Goal: Task Accomplishment & Management: Manage account settings

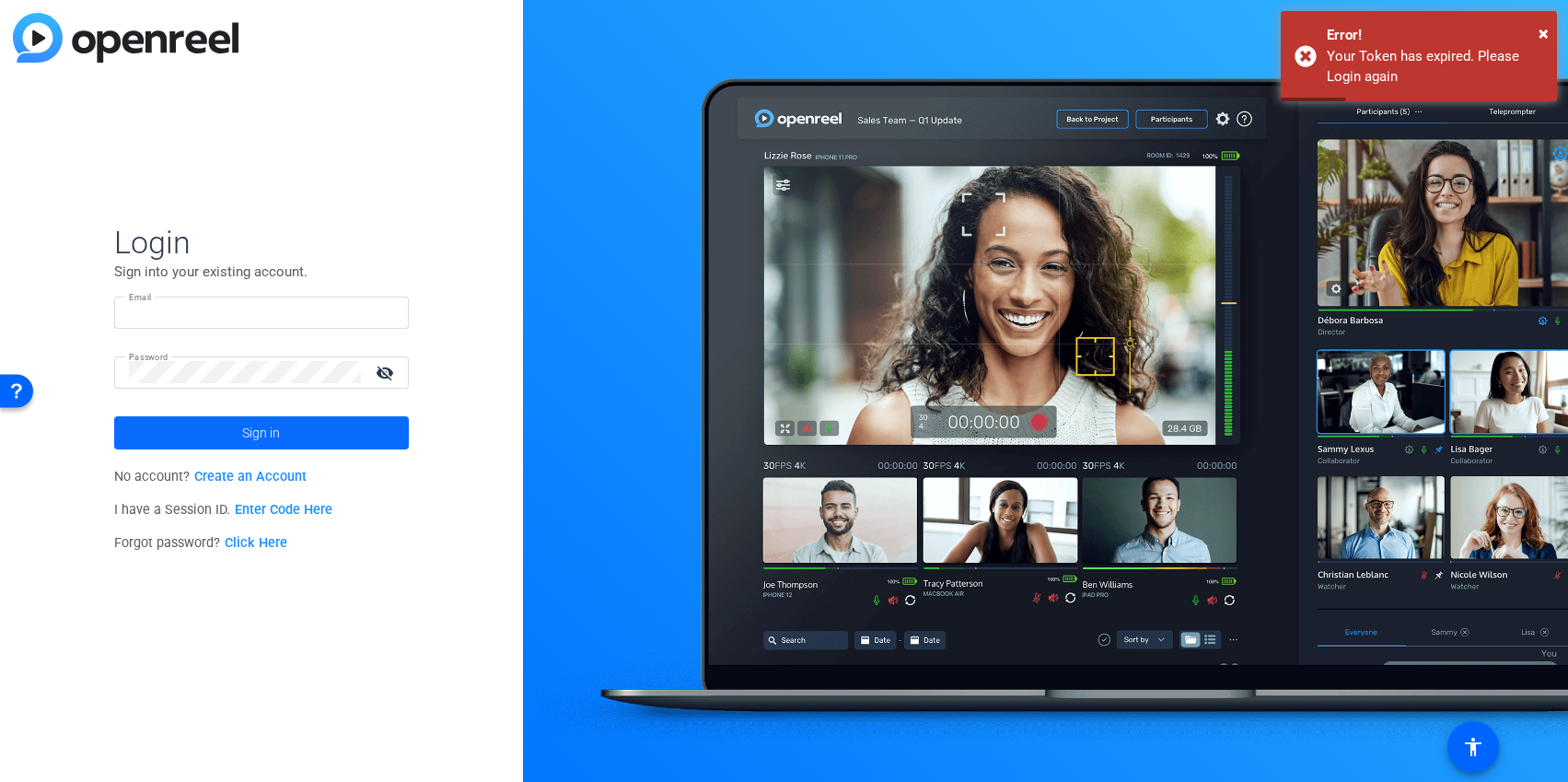
type input "[PERSON_NAME][EMAIL_ADDRESS][PERSON_NAME][DOMAIN_NAME]"
click at [135, 431] on span at bounding box center [261, 432] width 294 height 44
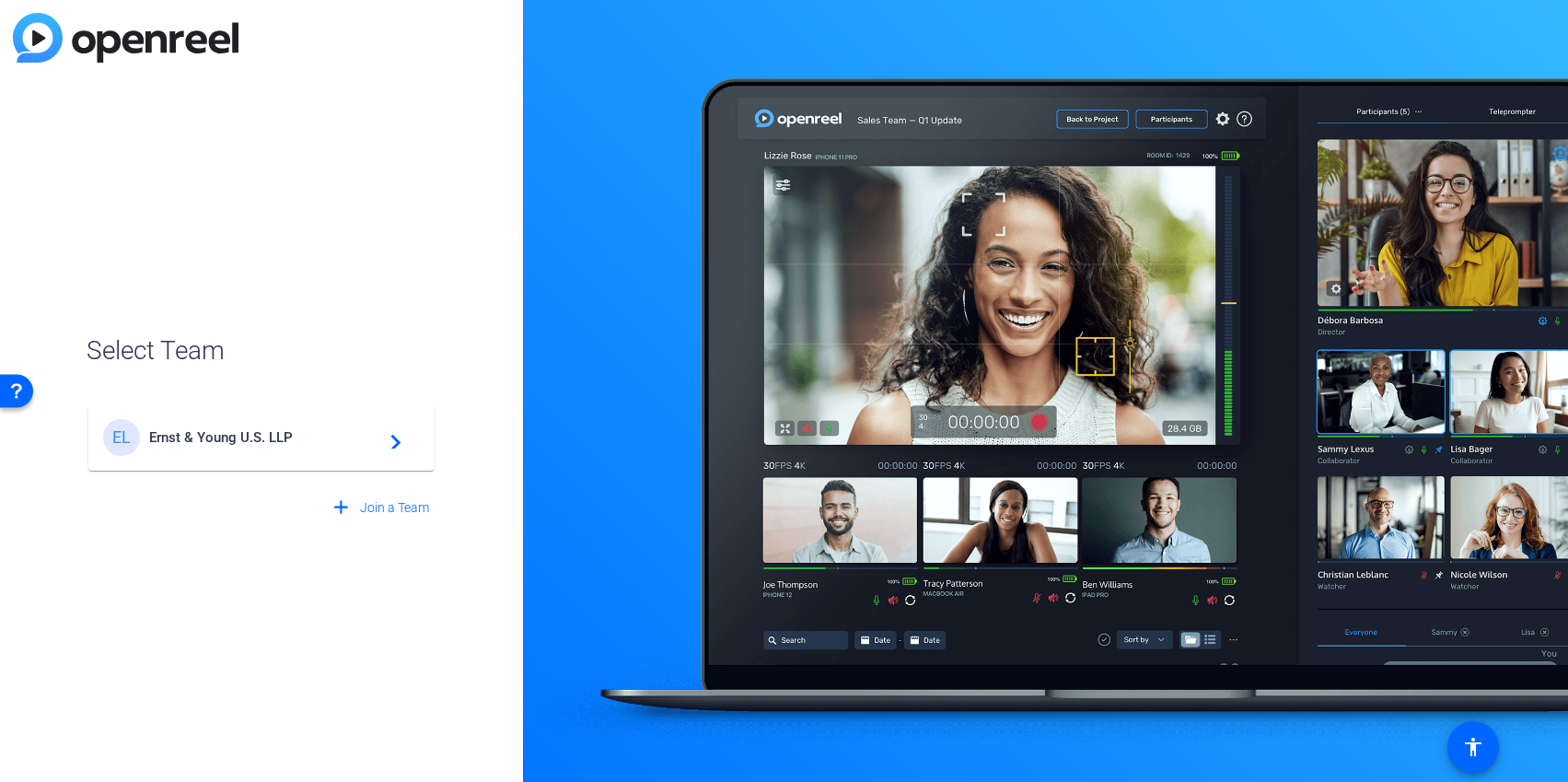
click at [171, 428] on div "EL Ernst & Young U.S. LLP navigate_next" at bounding box center [261, 437] width 317 height 37
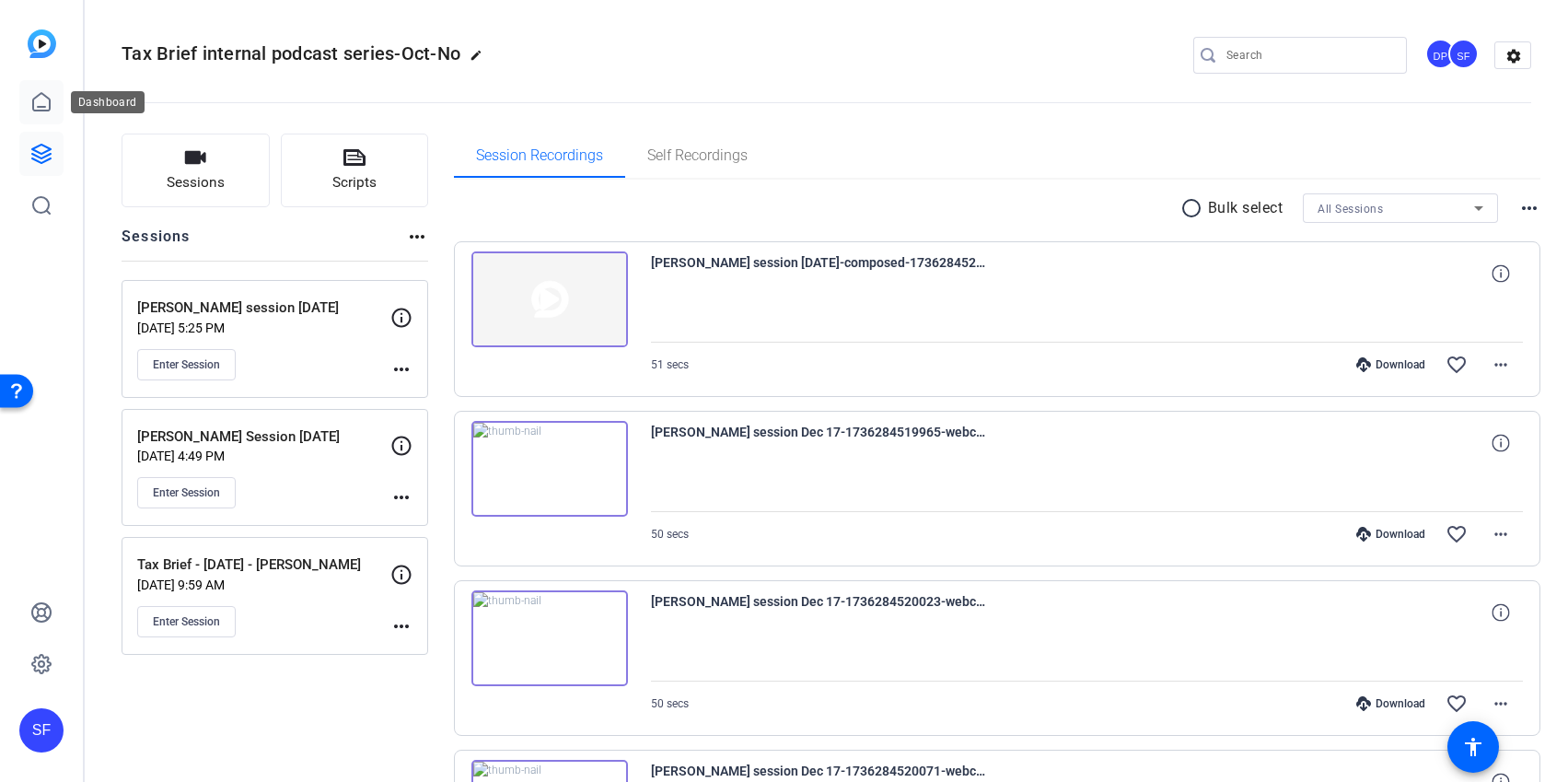
click at [42, 97] on icon at bounding box center [41, 102] width 22 height 22
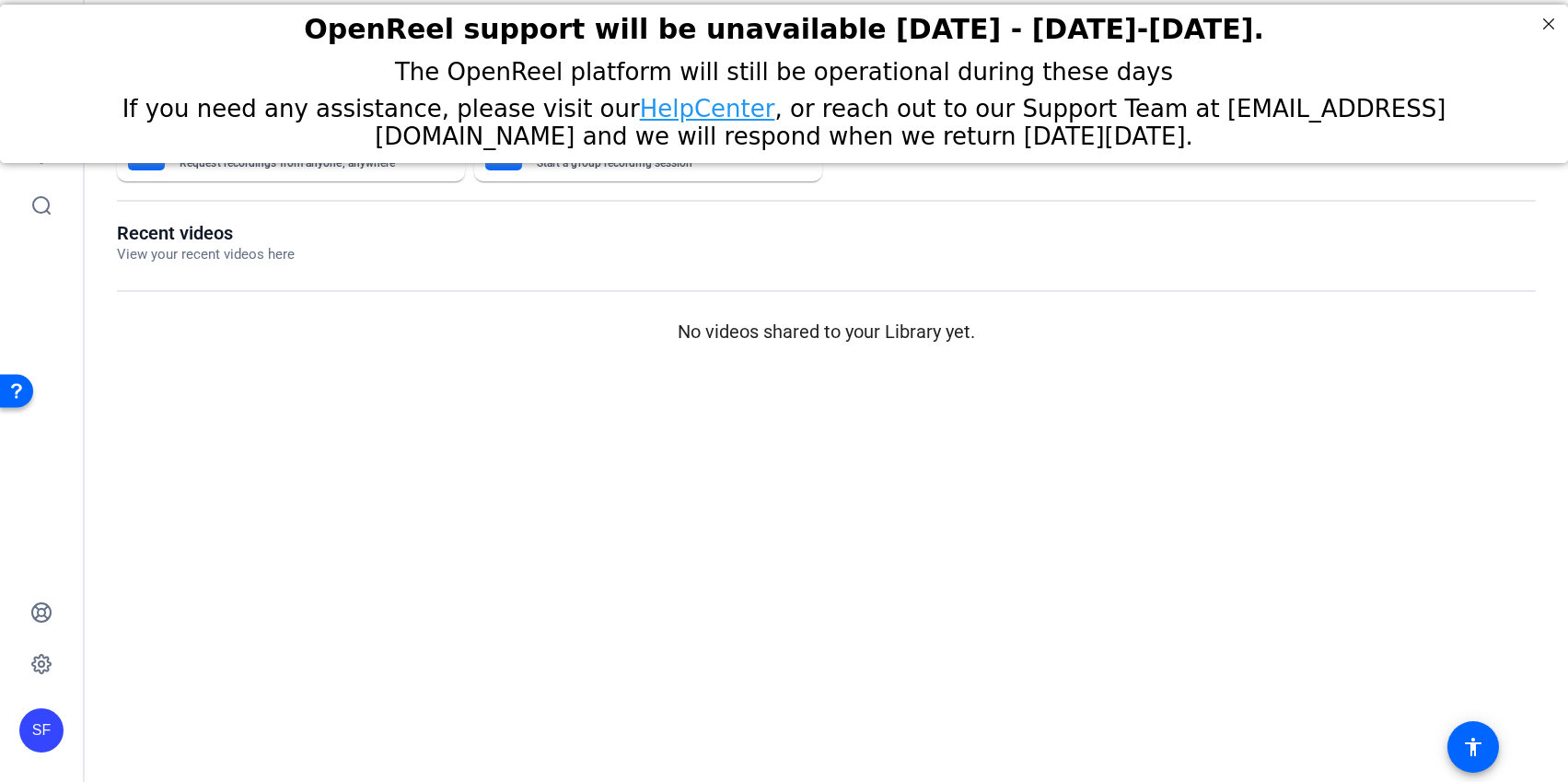
click at [1389, 48] on div "OpenReel support will be unavailable [DATE] - [DATE]-[DATE]." at bounding box center [784, 29] width 1568 height 50
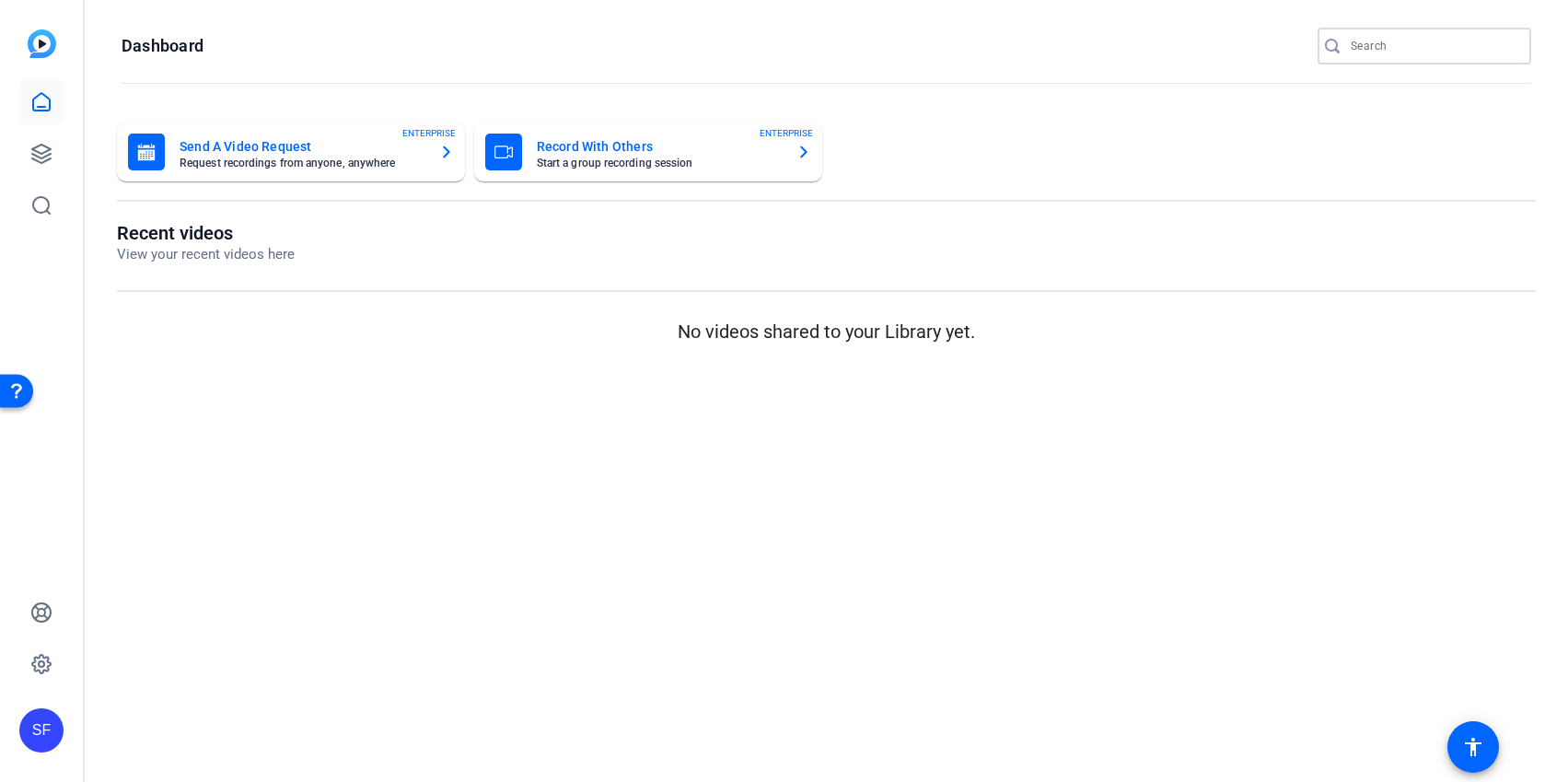
click at [1396, 53] on input "Search" at bounding box center [1434, 46] width 166 height 22
type input "tax brief"
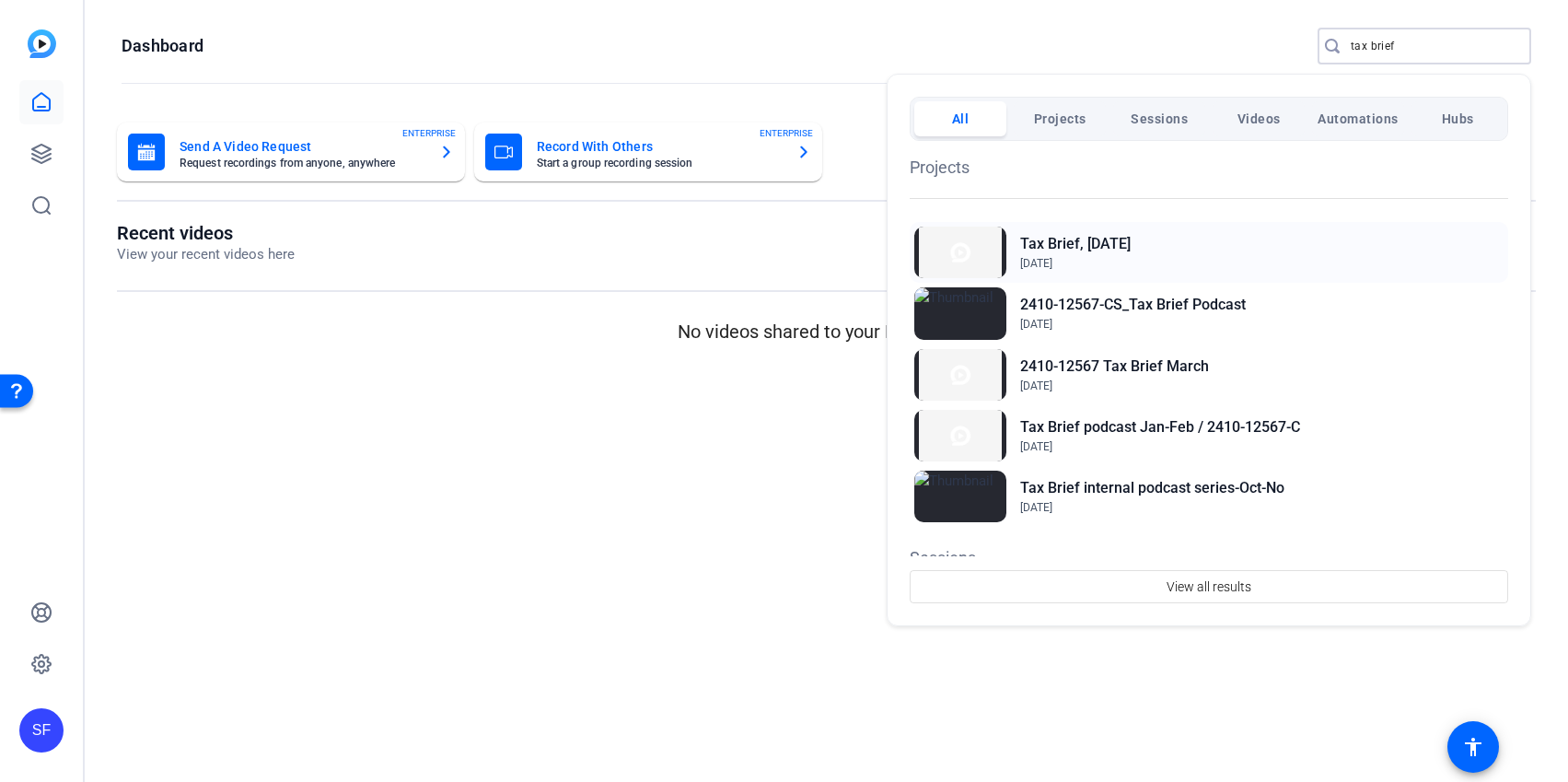
click at [1039, 251] on h2 "Tax Brief, October 2025" at bounding box center [1075, 244] width 111 height 22
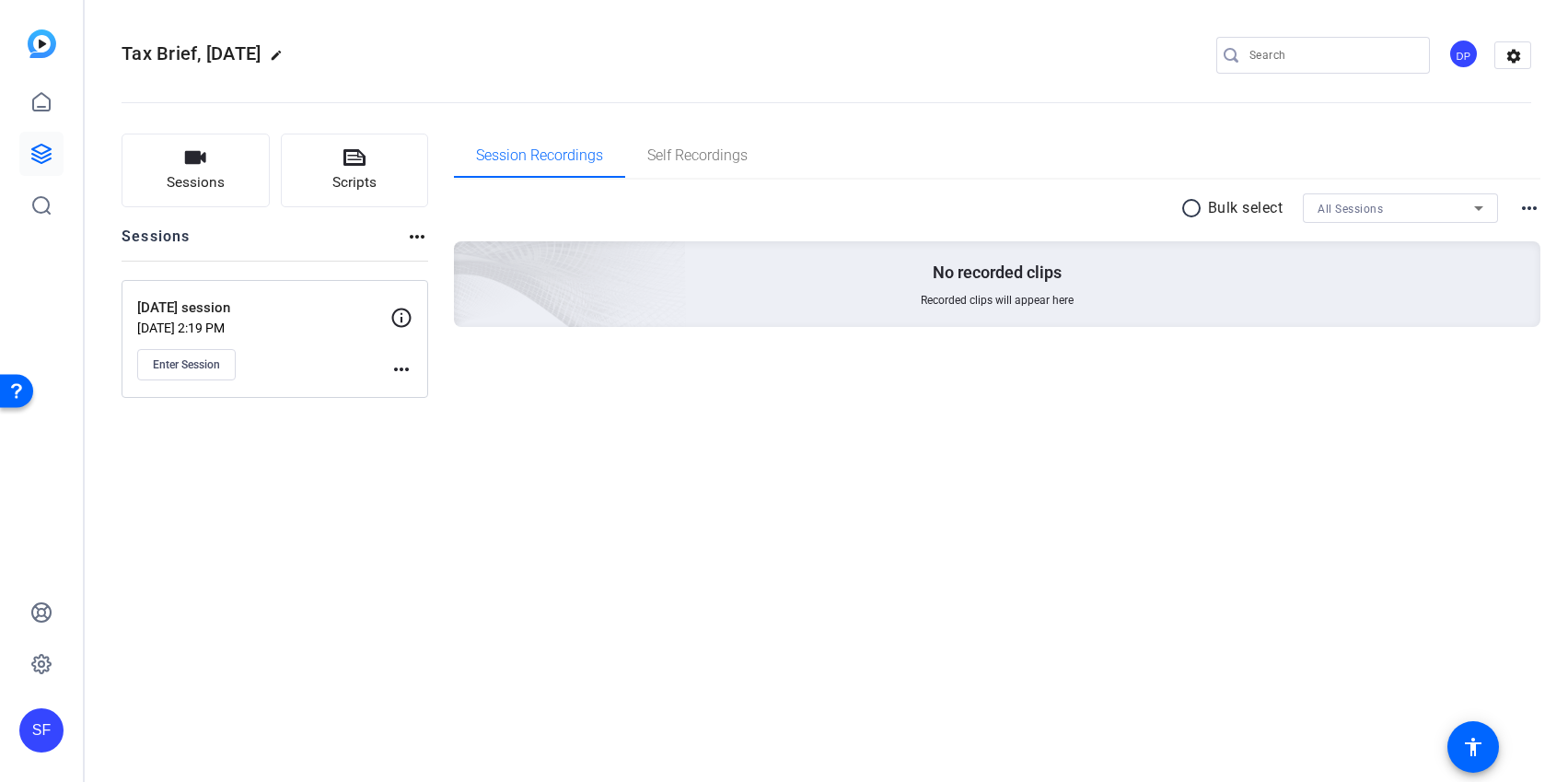
click at [395, 371] on mat-icon "more_horiz" at bounding box center [401, 369] width 22 height 22
click at [419, 393] on span "Edit Session" at bounding box center [447, 395] width 84 height 22
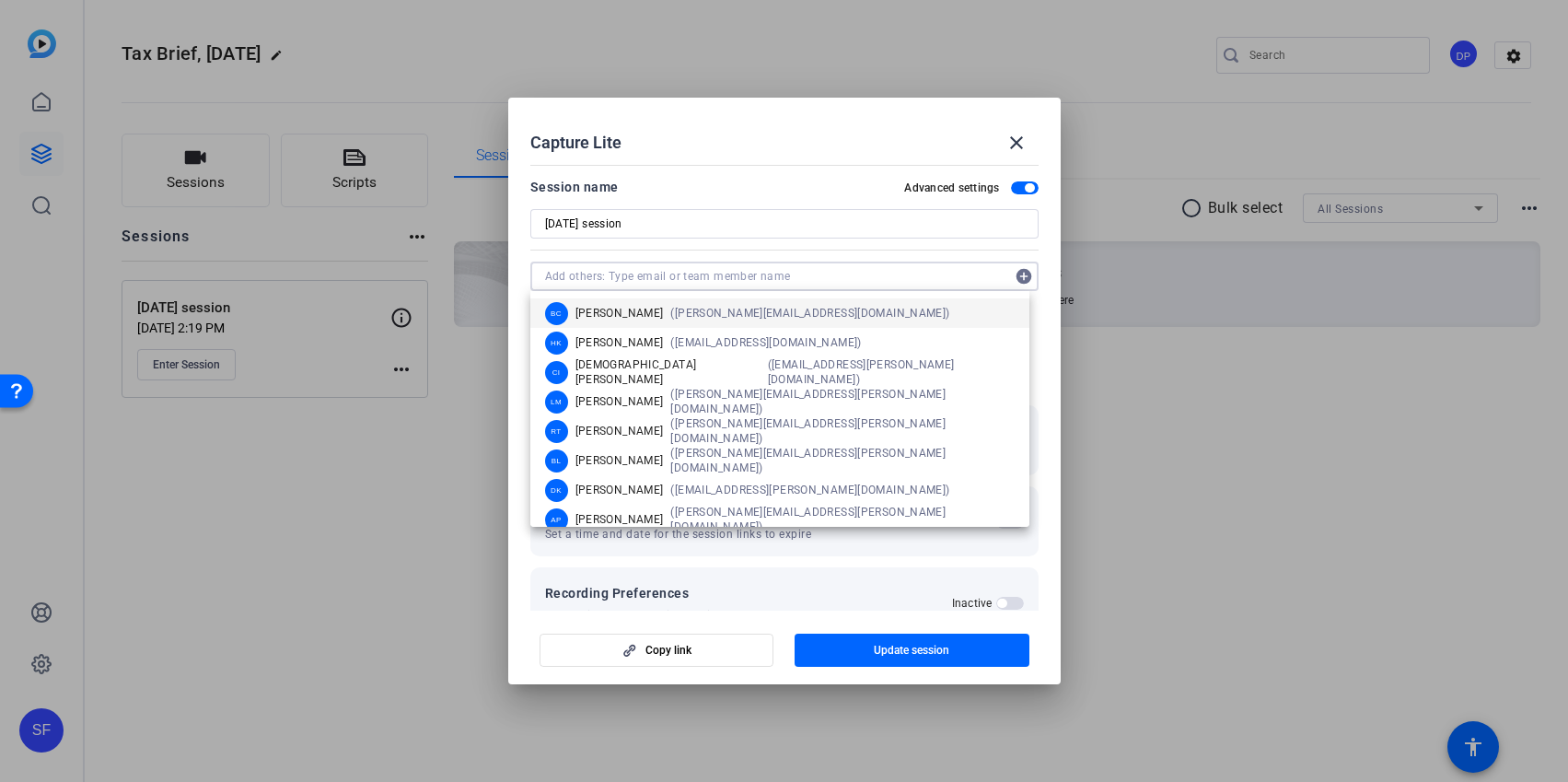
click at [662, 278] on input "text" at bounding box center [774, 275] width 460 height 22
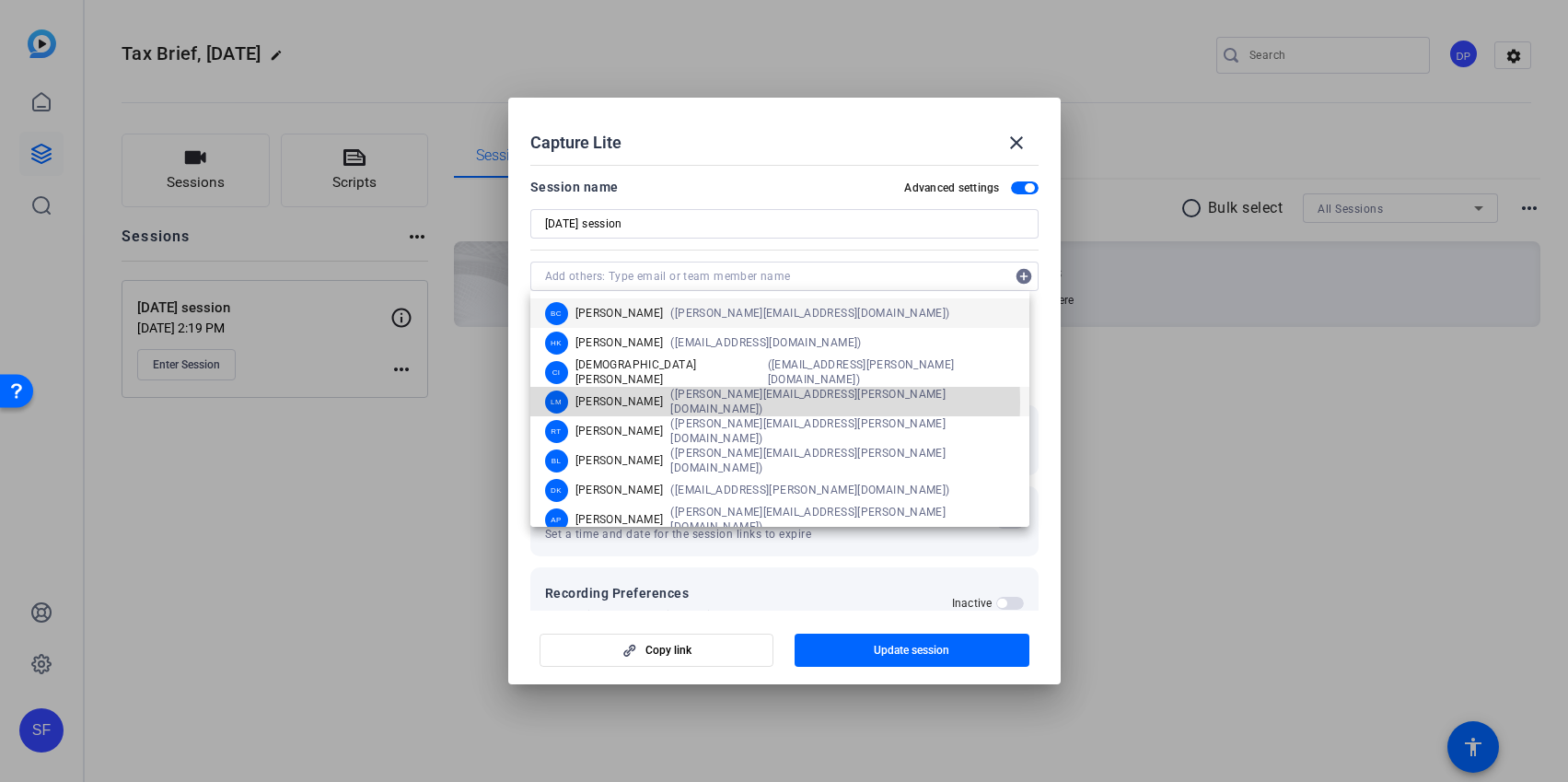
click at [625, 402] on span "Lalo Moreno" at bounding box center [619, 401] width 89 height 14
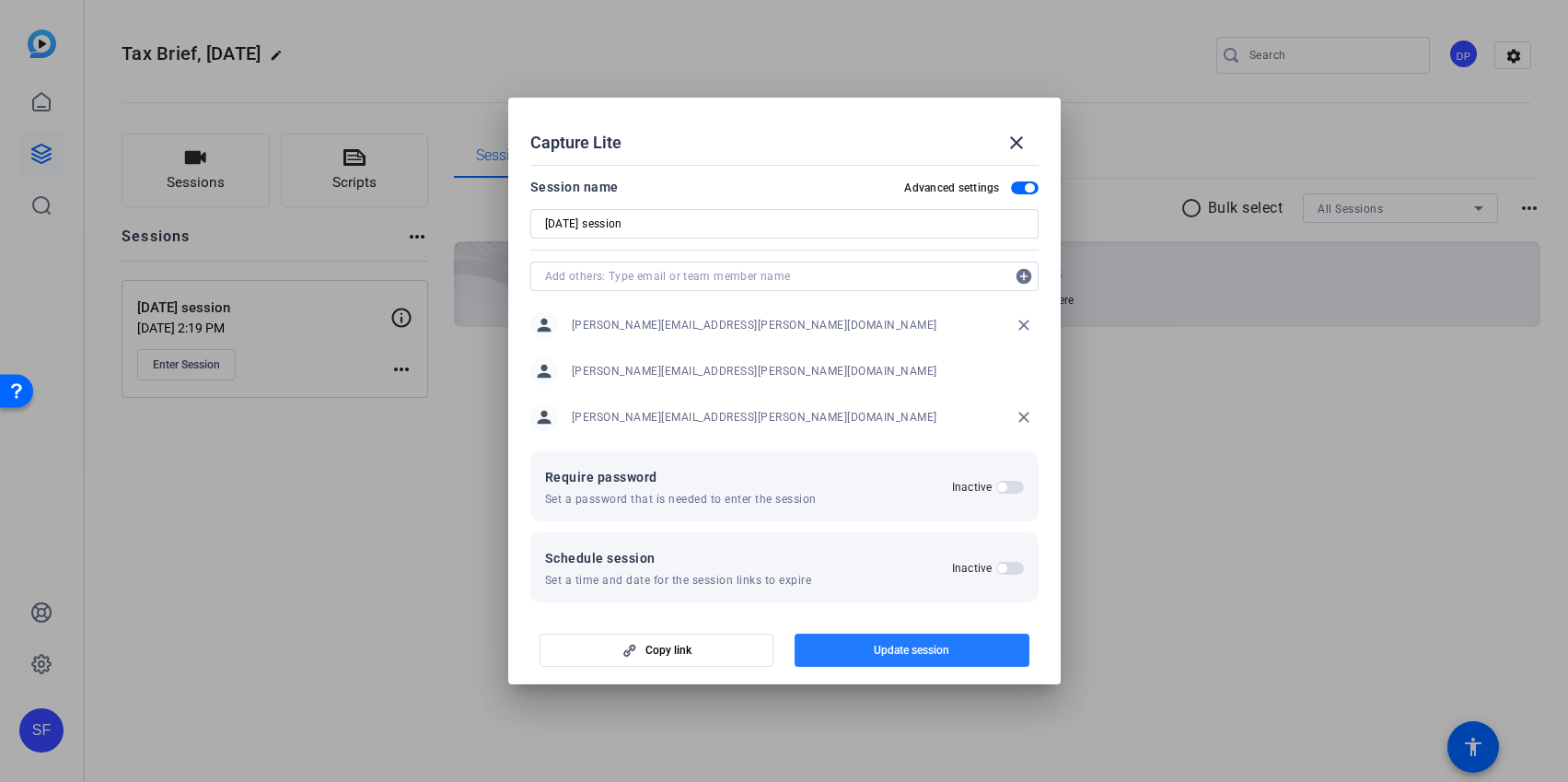
click at [889, 652] on span "Update session" at bounding box center [911, 650] width 75 height 14
click at [1014, 142] on mat-icon "close" at bounding box center [1016, 142] width 22 height 22
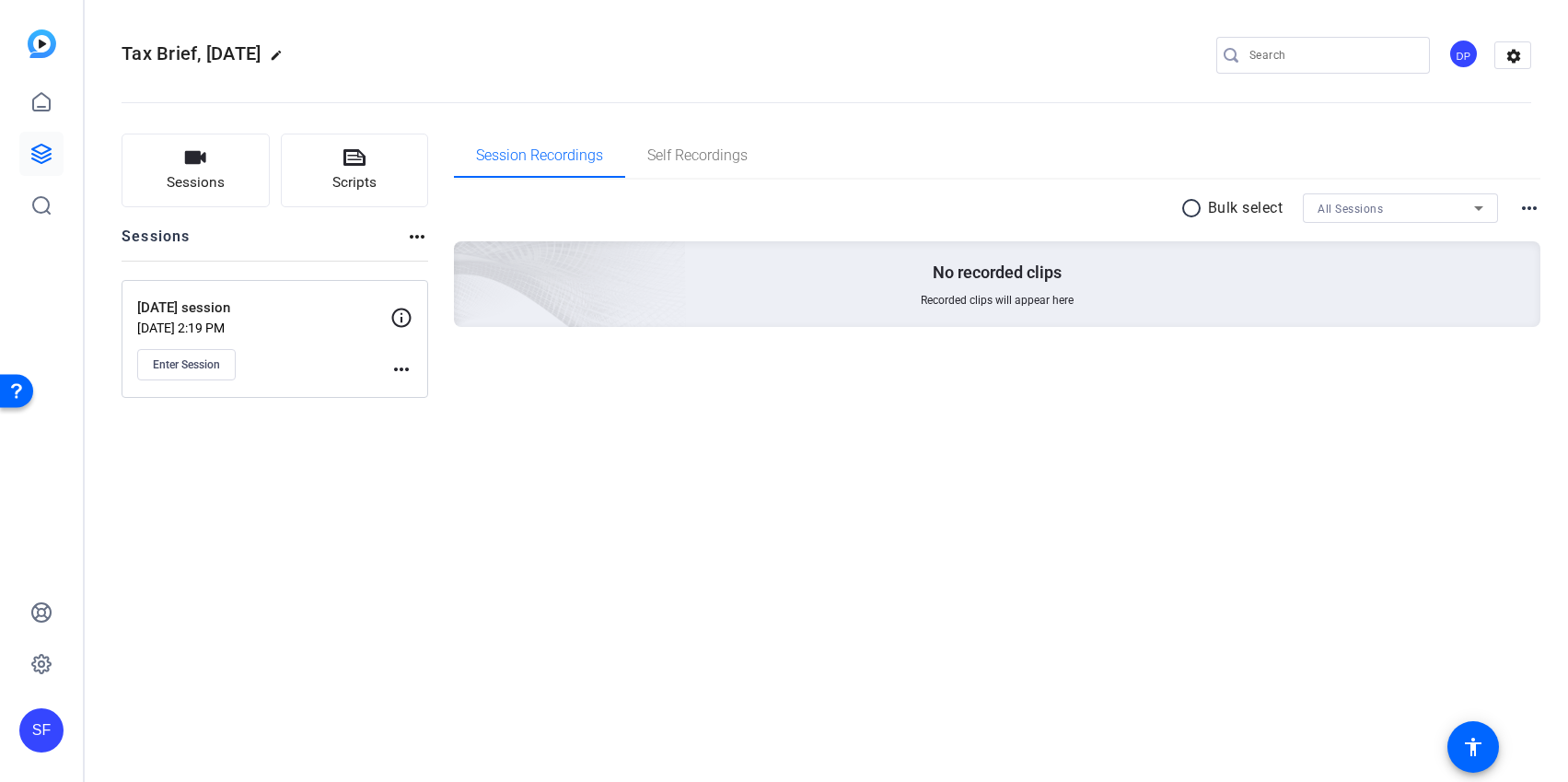
click at [400, 374] on mat-icon "more_horiz" at bounding box center [401, 369] width 22 height 22
click at [423, 398] on span "Edit Session" at bounding box center [447, 395] width 84 height 22
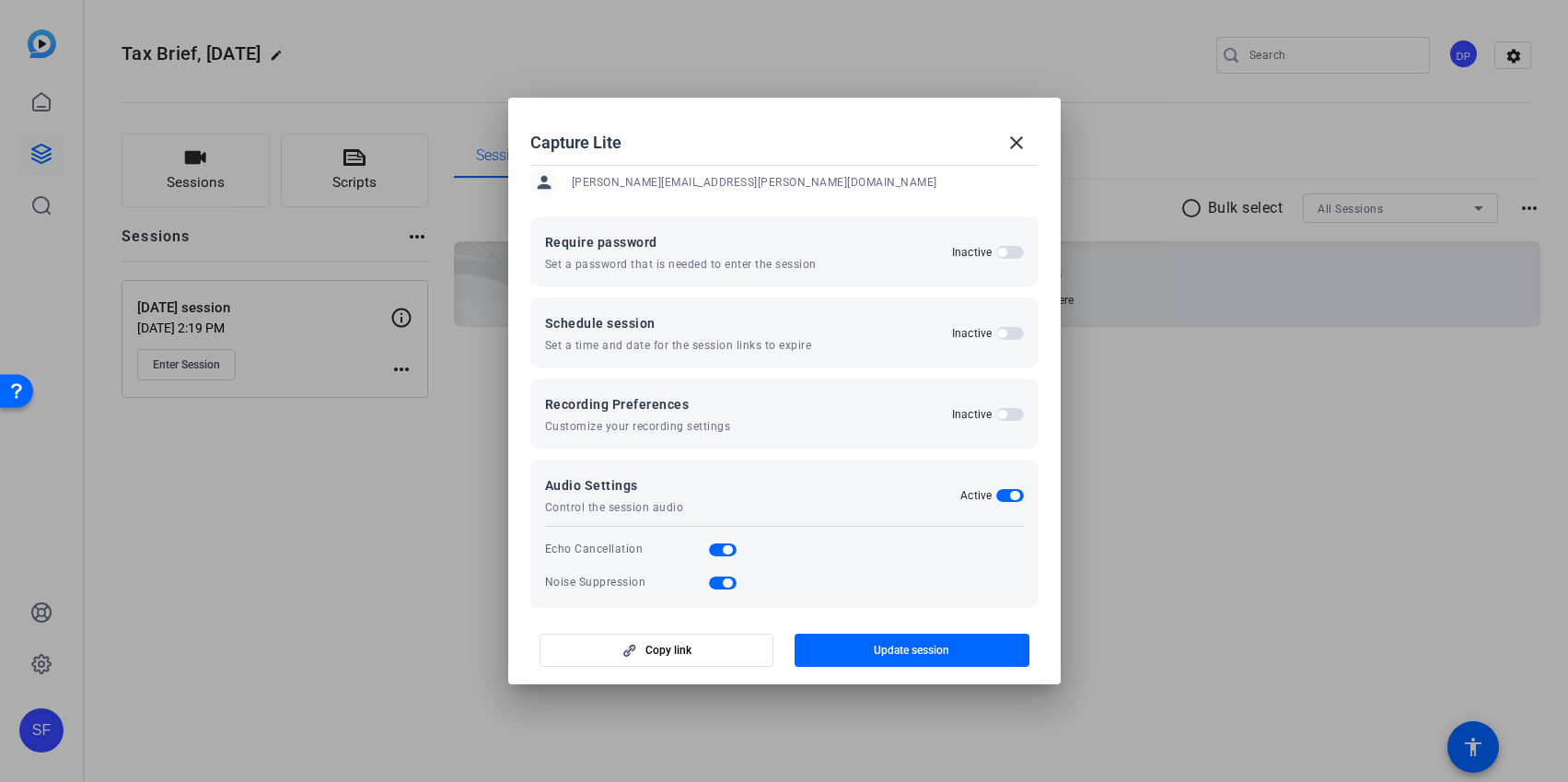
scroll to position [207, 0]
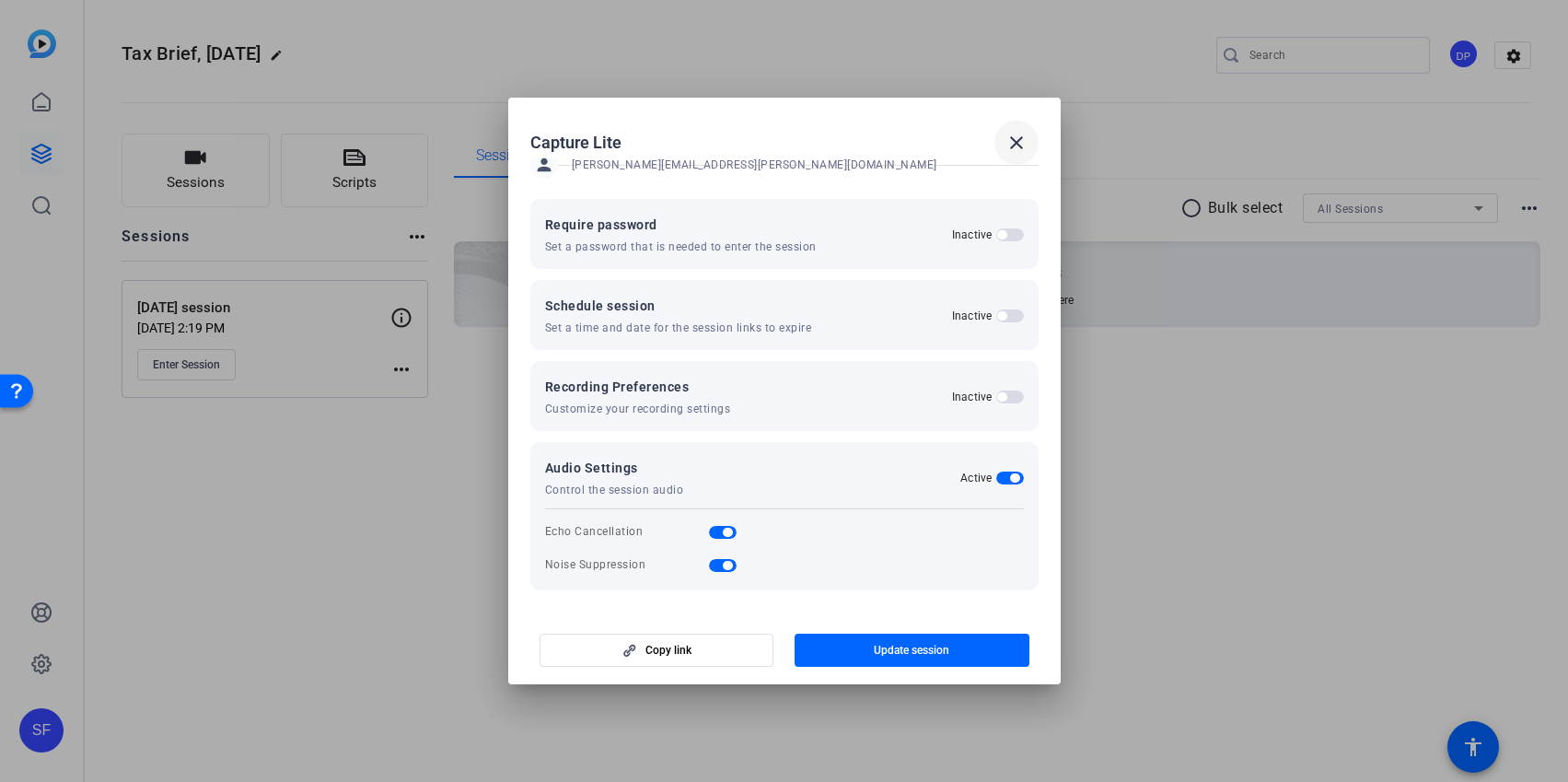
click at [1019, 143] on mat-icon "close" at bounding box center [1016, 142] width 22 height 22
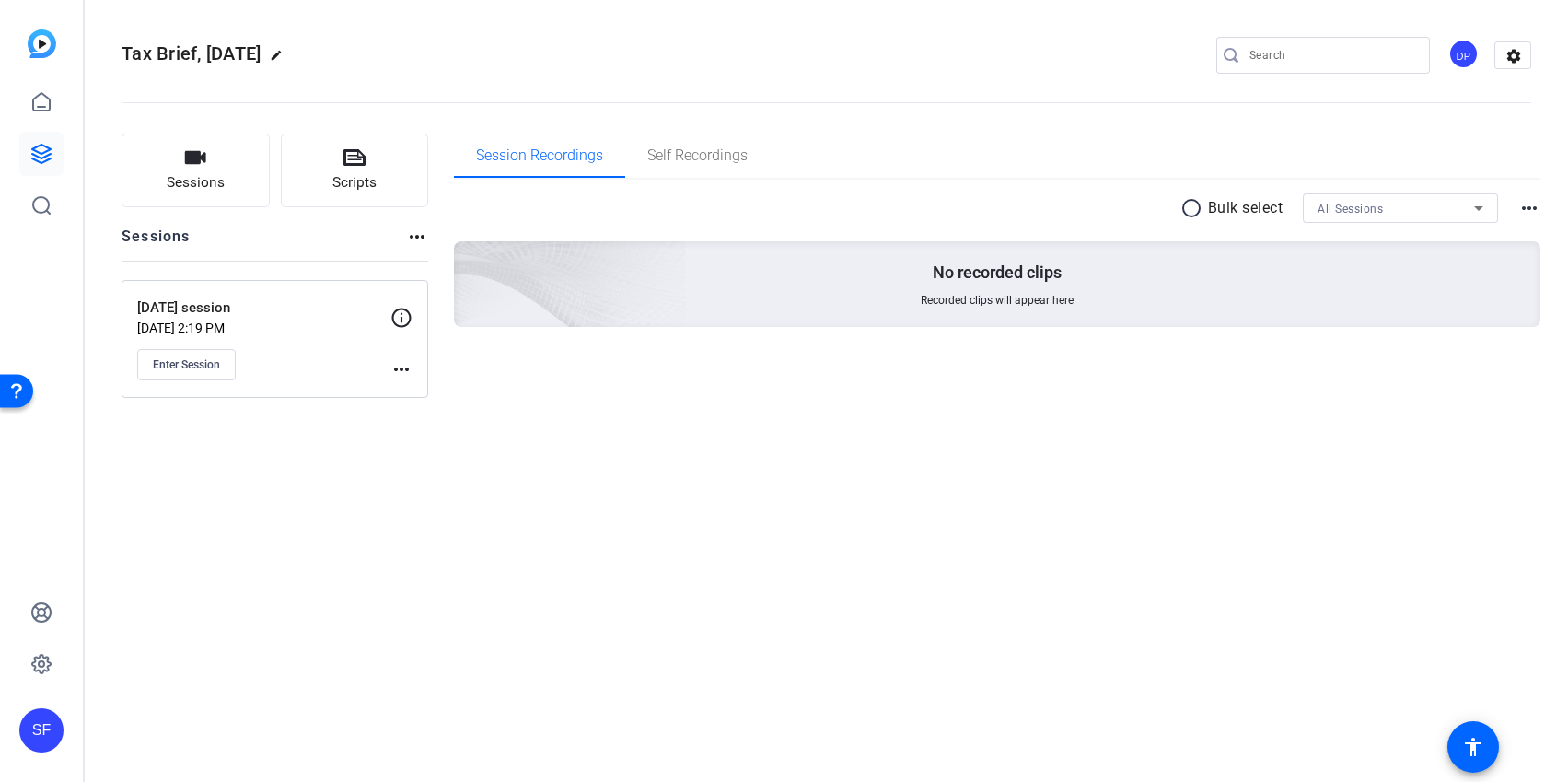
click at [1466, 52] on div "DP" at bounding box center [1464, 54] width 30 height 30
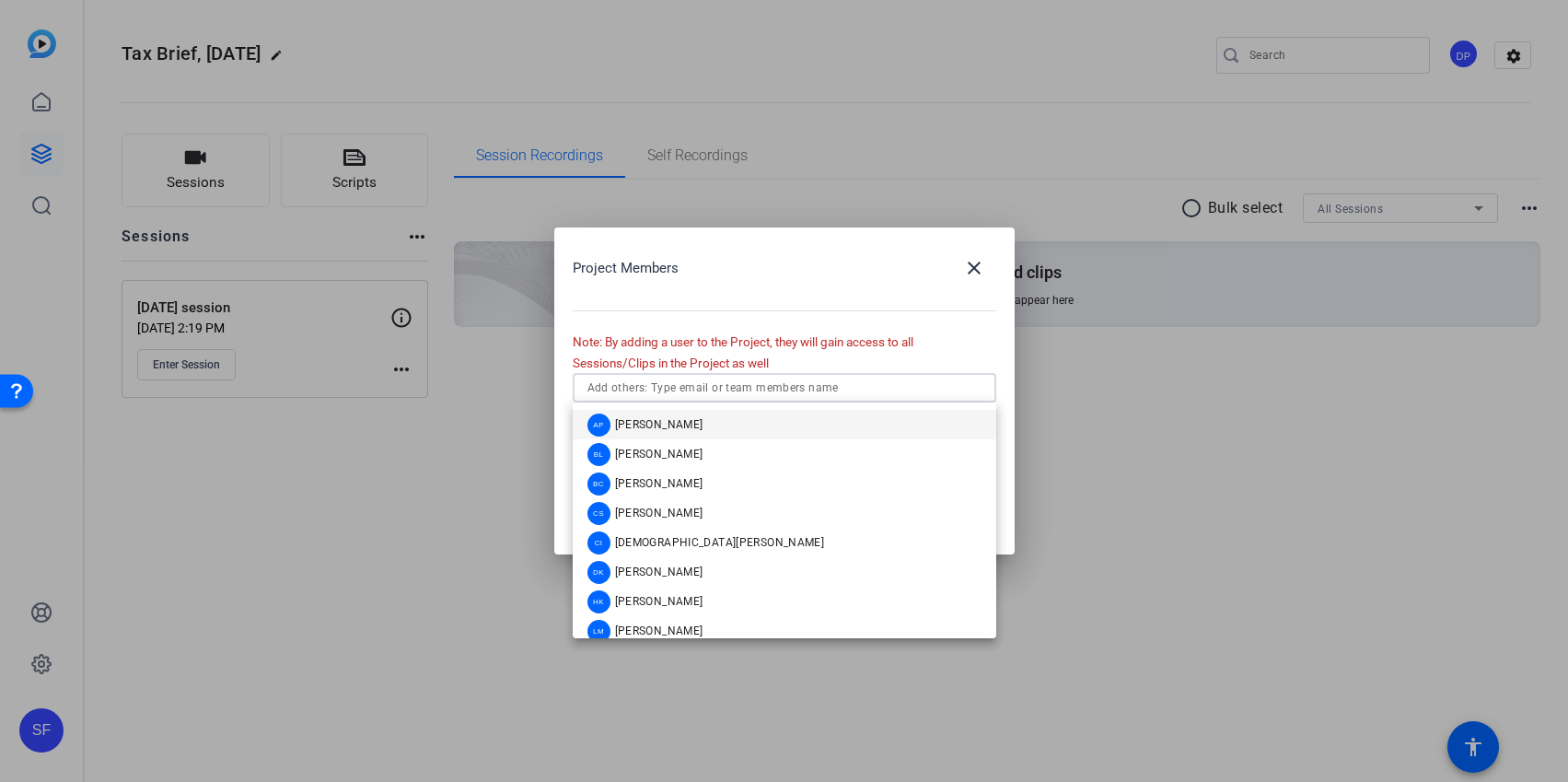
click at [678, 392] on input "text" at bounding box center [785, 387] width 394 height 22
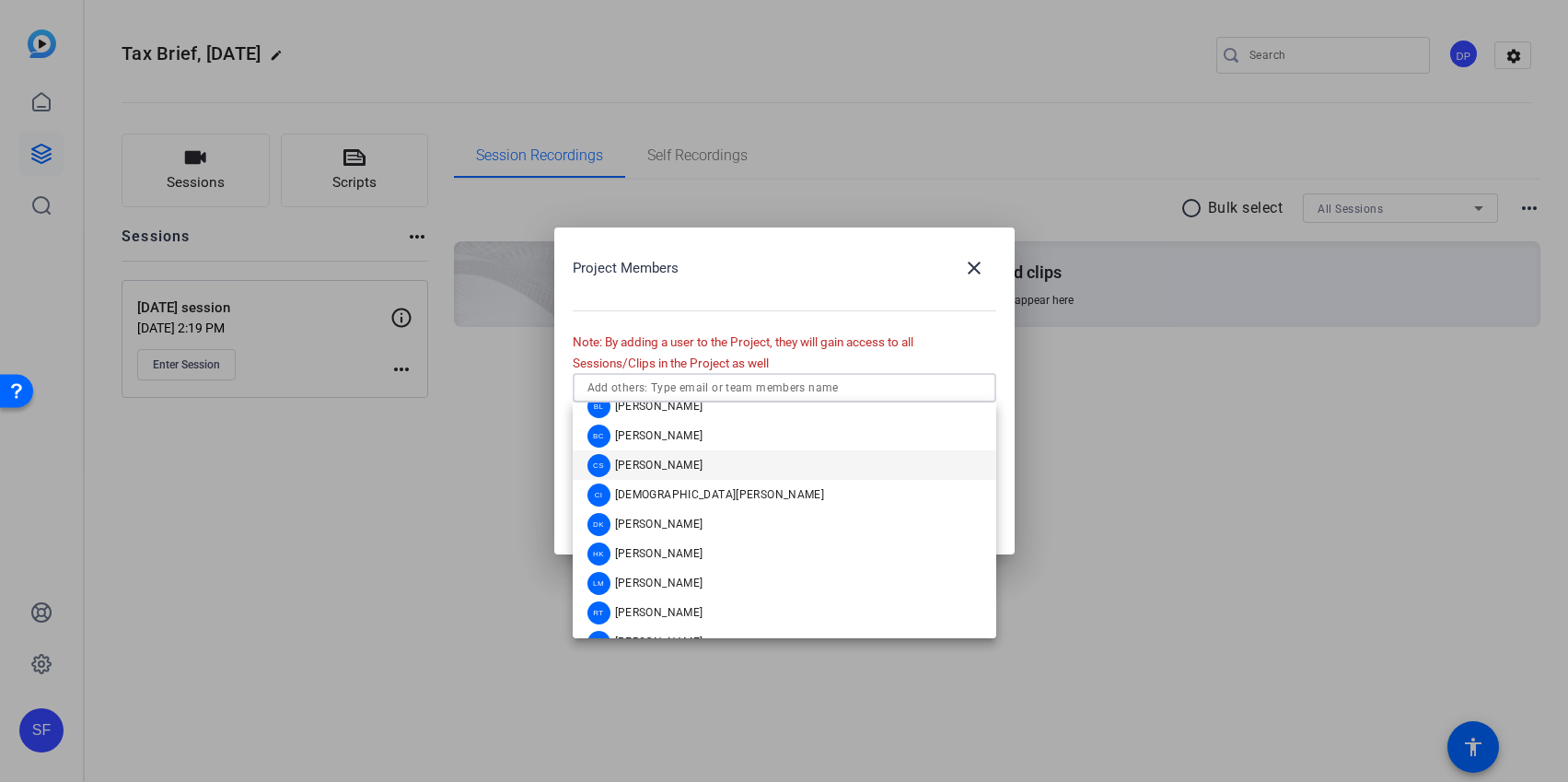
scroll to position [73, 0]
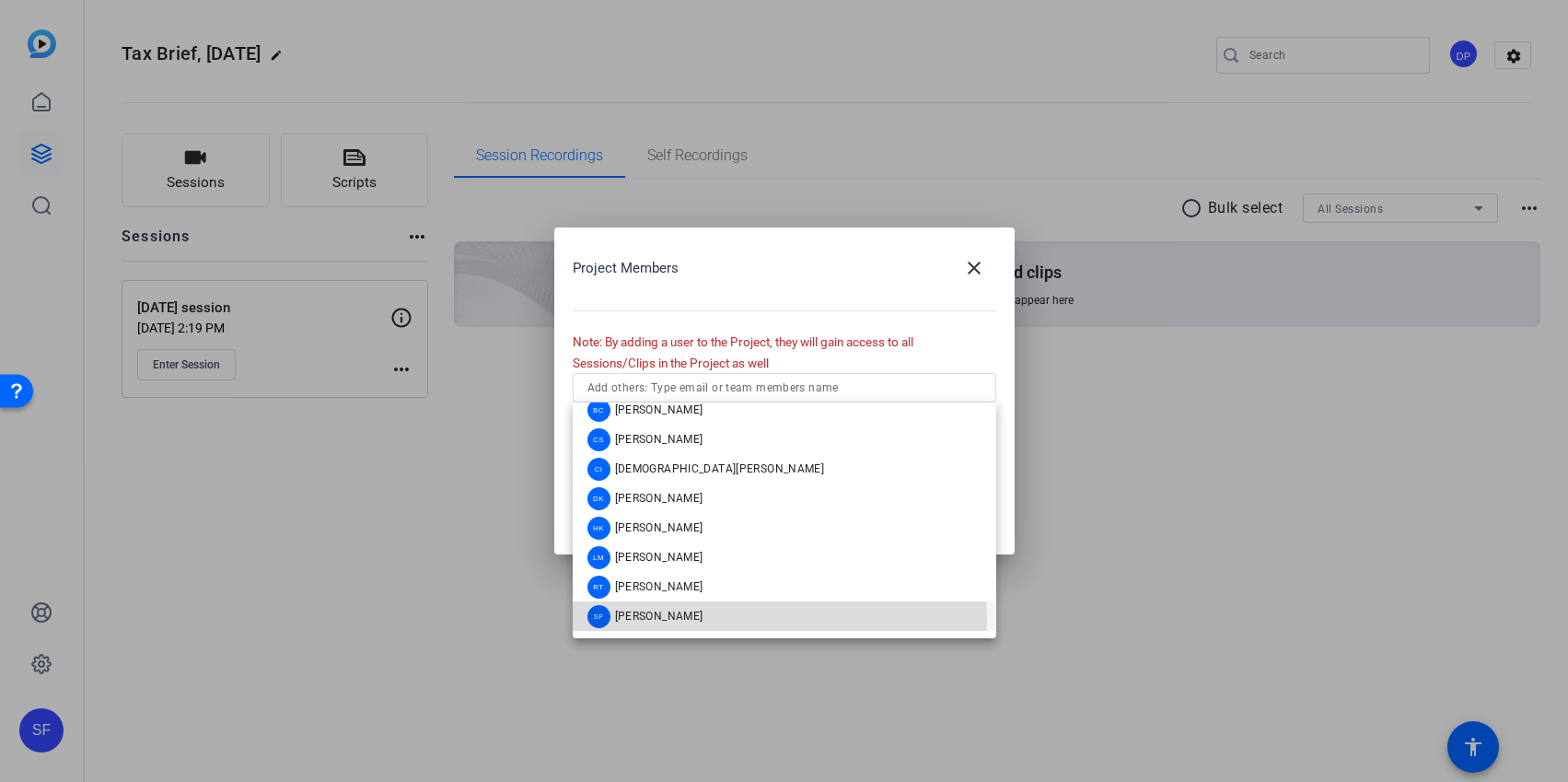
click at [648, 620] on span "Shannon Feiszli" at bounding box center [659, 615] width 89 height 14
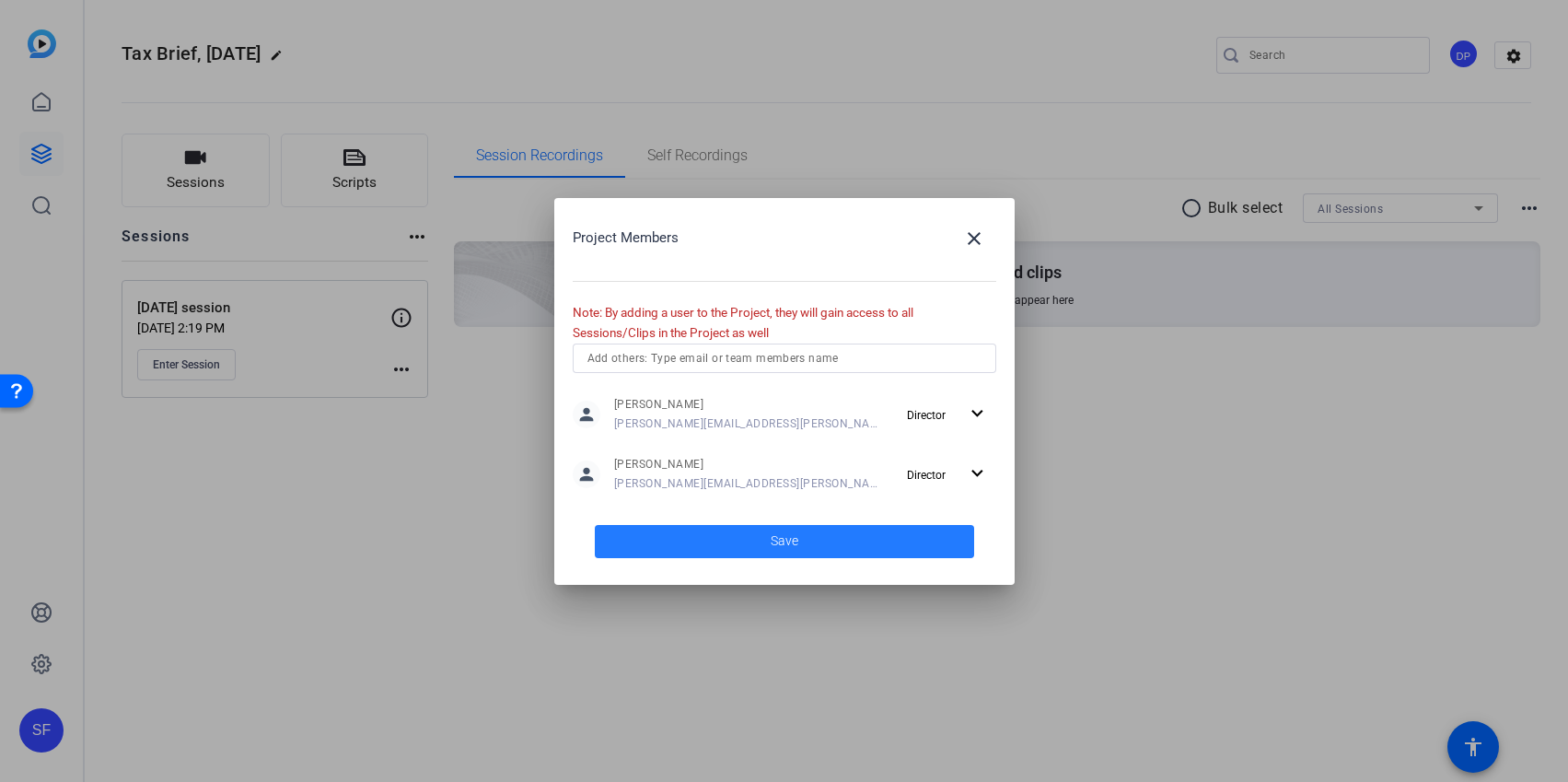
click at [729, 527] on span at bounding box center [785, 541] width 379 height 44
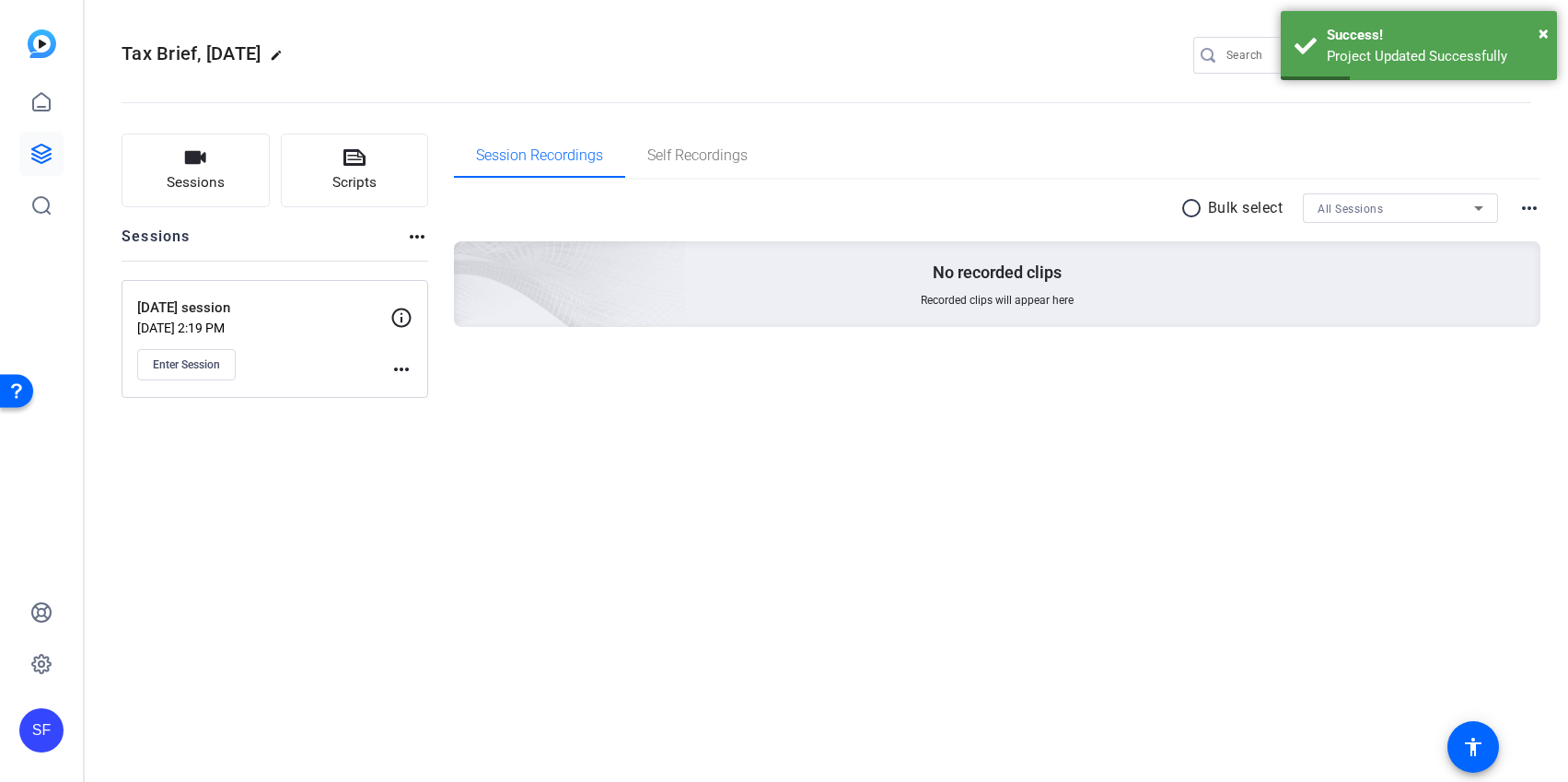
click at [397, 369] on mat-icon "more_horiz" at bounding box center [401, 369] width 22 height 22
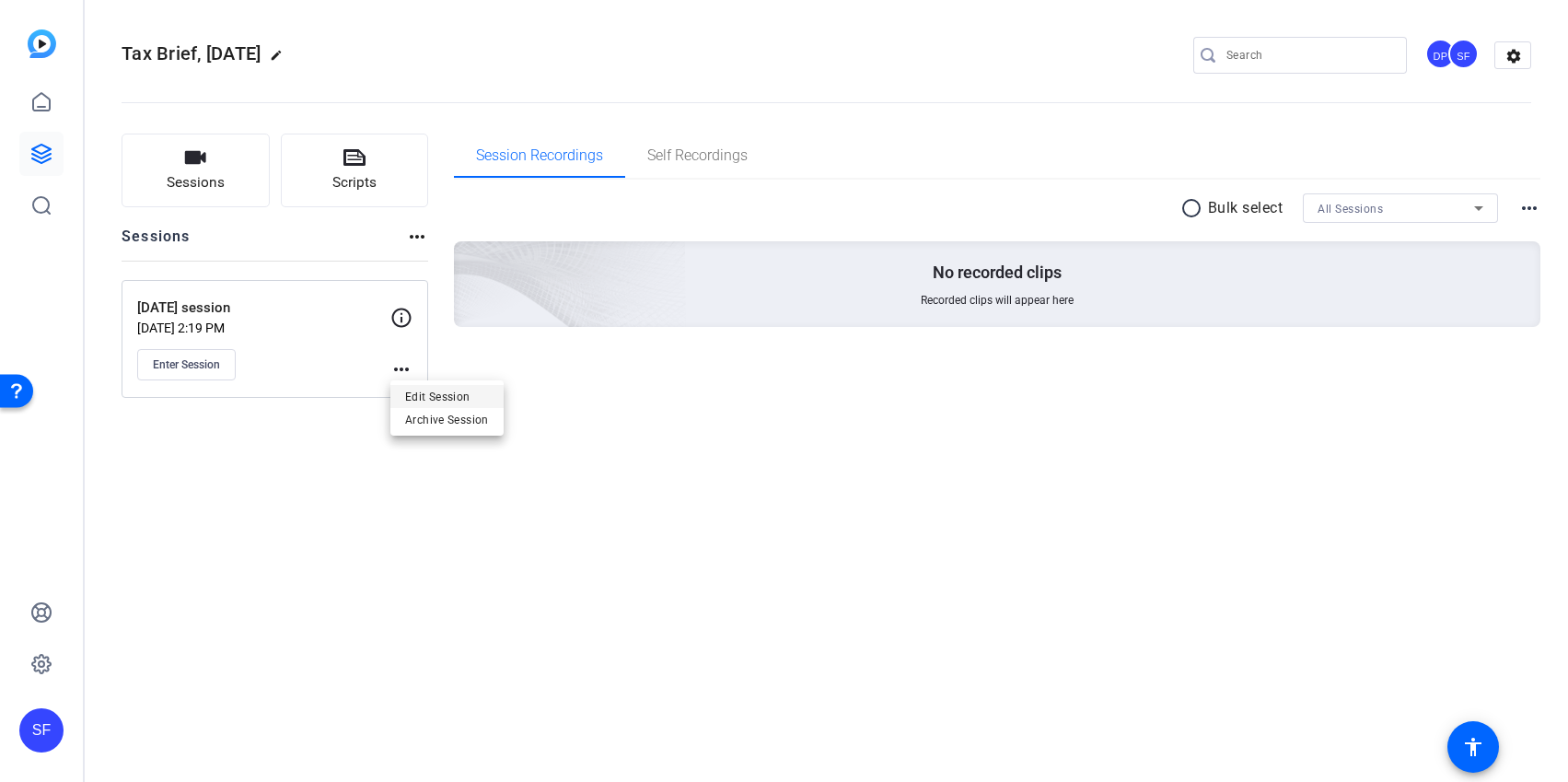
click at [403, 397] on button "Edit Session" at bounding box center [447, 396] width 113 height 23
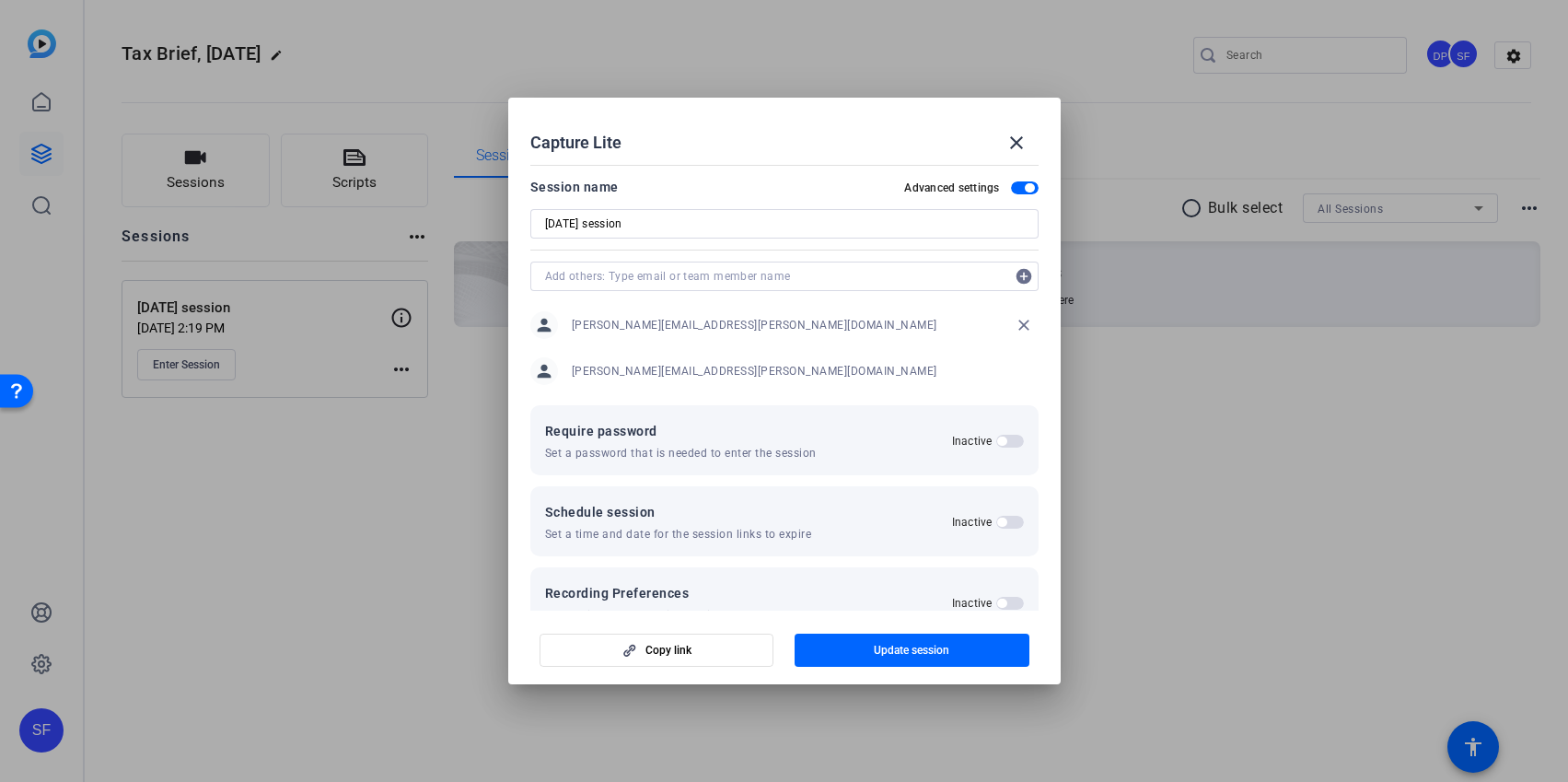
click at [776, 278] on input "text" at bounding box center [774, 275] width 460 height 22
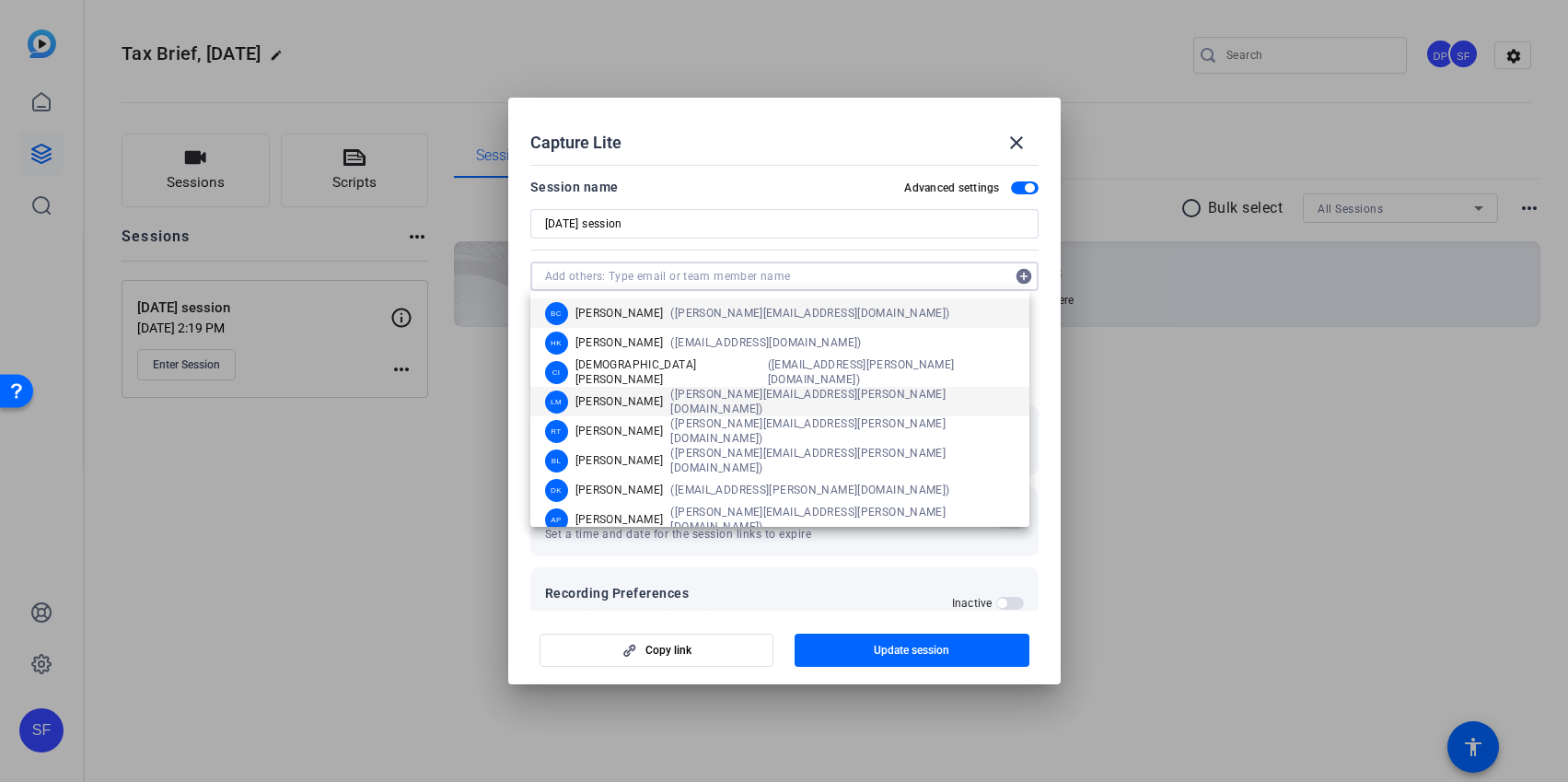
click at [637, 397] on span "Lalo Moreno" at bounding box center [619, 401] width 89 height 14
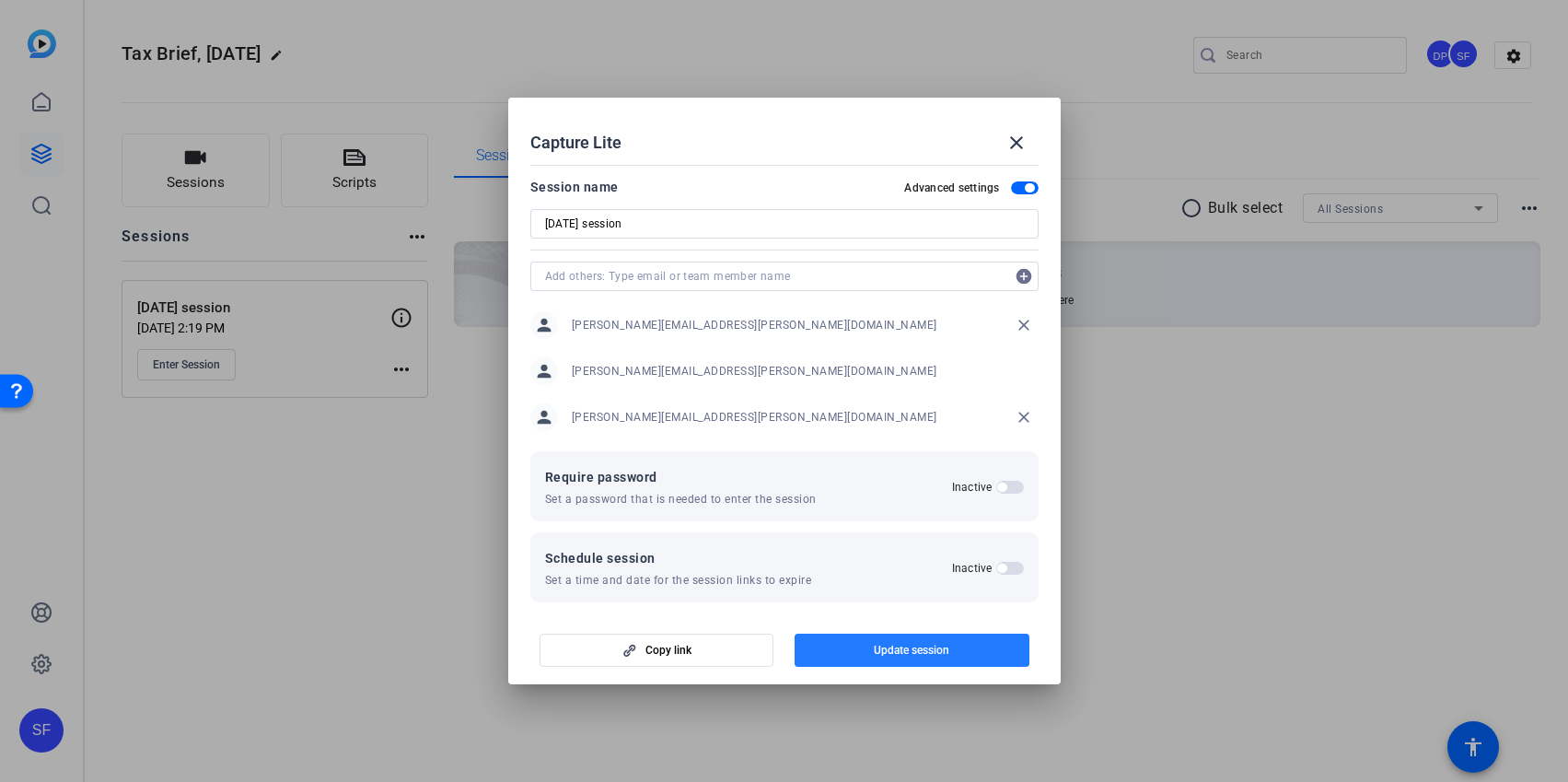
click at [886, 640] on span "button" at bounding box center [912, 650] width 235 height 44
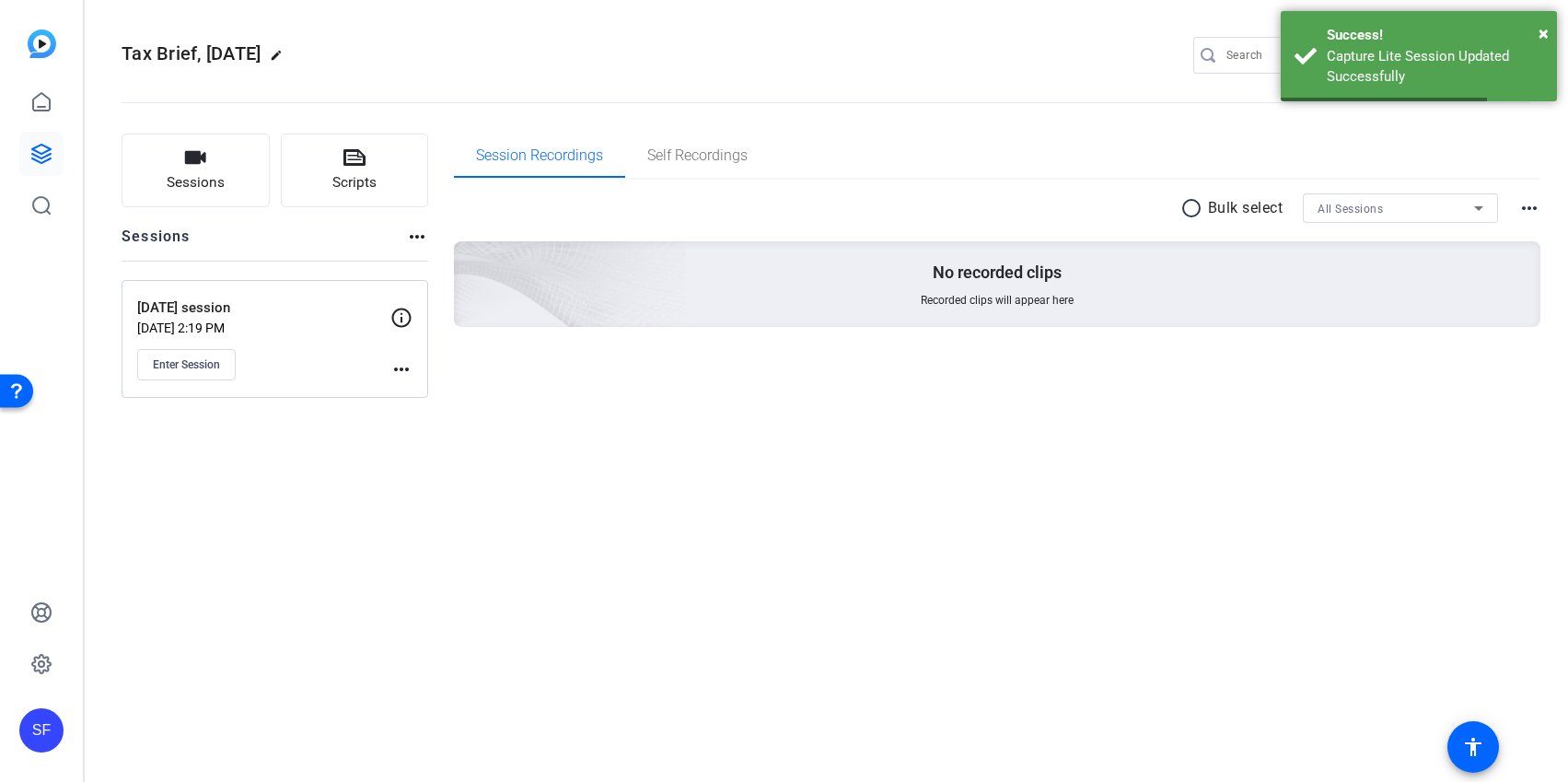
click at [665, 544] on div "Tax Brief, October 2025 edit DP SF settings Sessions Scripts Sessions more_hori…" at bounding box center [826, 391] width 1483 height 782
click at [1545, 35] on span "×" at bounding box center [1543, 32] width 10 height 22
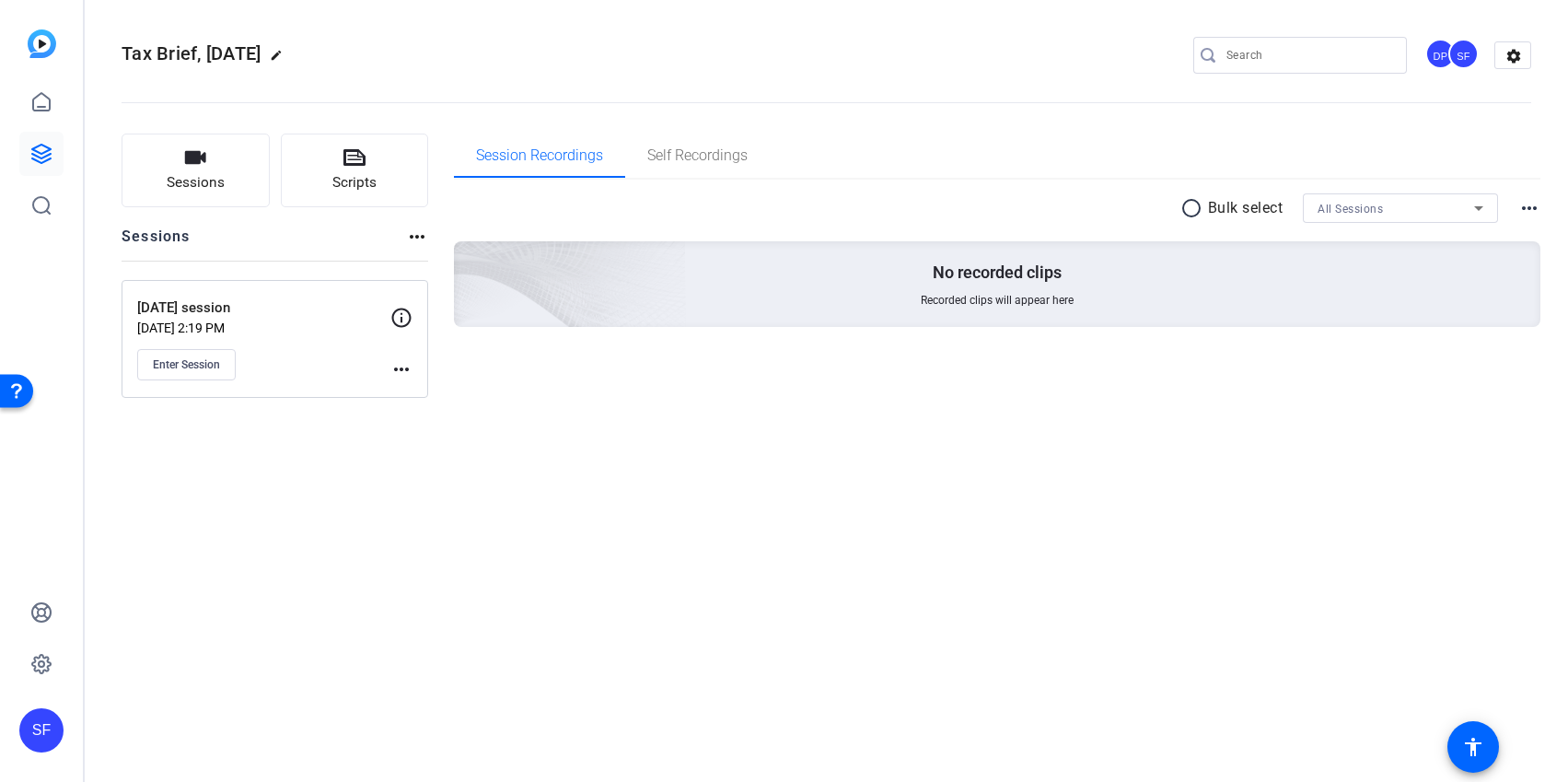
drag, startPoint x: 1168, startPoint y: 430, endPoint x: 1297, endPoint y: 42, distance: 408.9
click at [1167, 431] on div "Tax Brief, October 2025 edit DP SF settings Sessions Scripts Sessions more_hori…" at bounding box center [826, 391] width 1483 height 782
